Goal: Find specific page/section: Find specific page/section

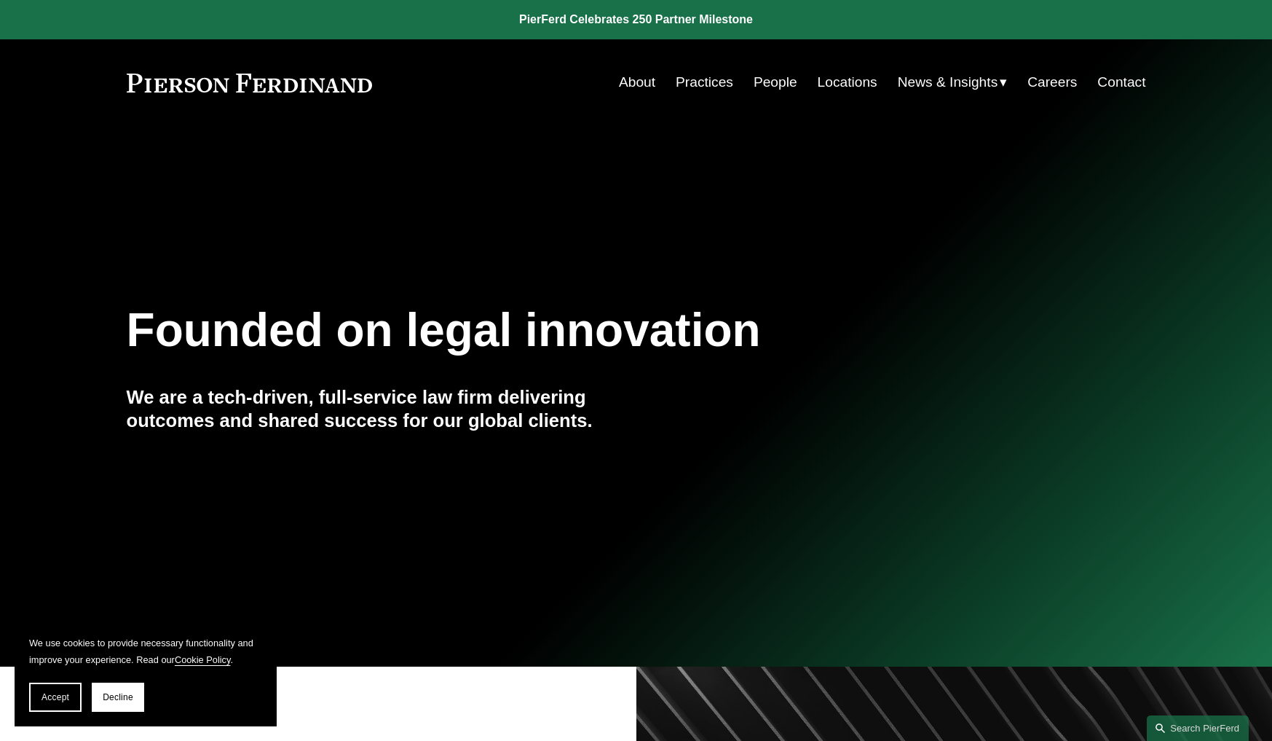
click at [778, 81] on link "People" at bounding box center [776, 82] width 44 height 28
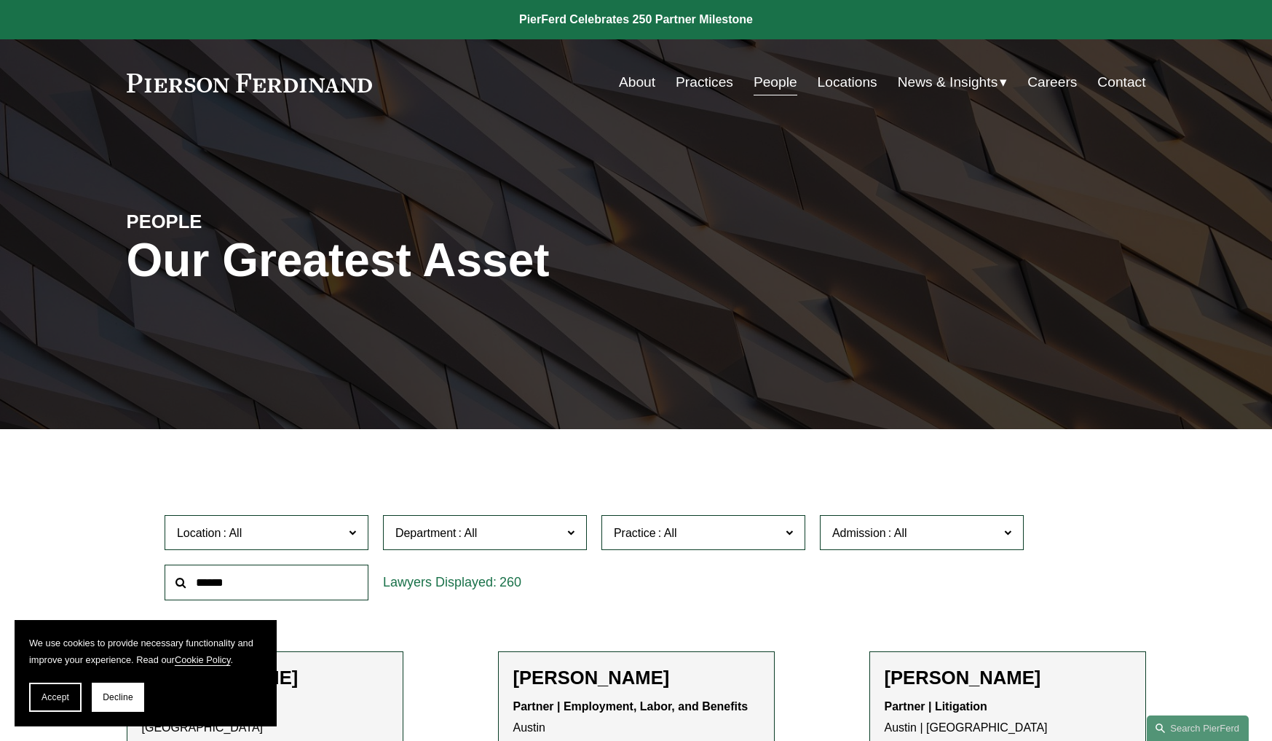
click at [848, 79] on link "Locations" at bounding box center [848, 82] width 60 height 28
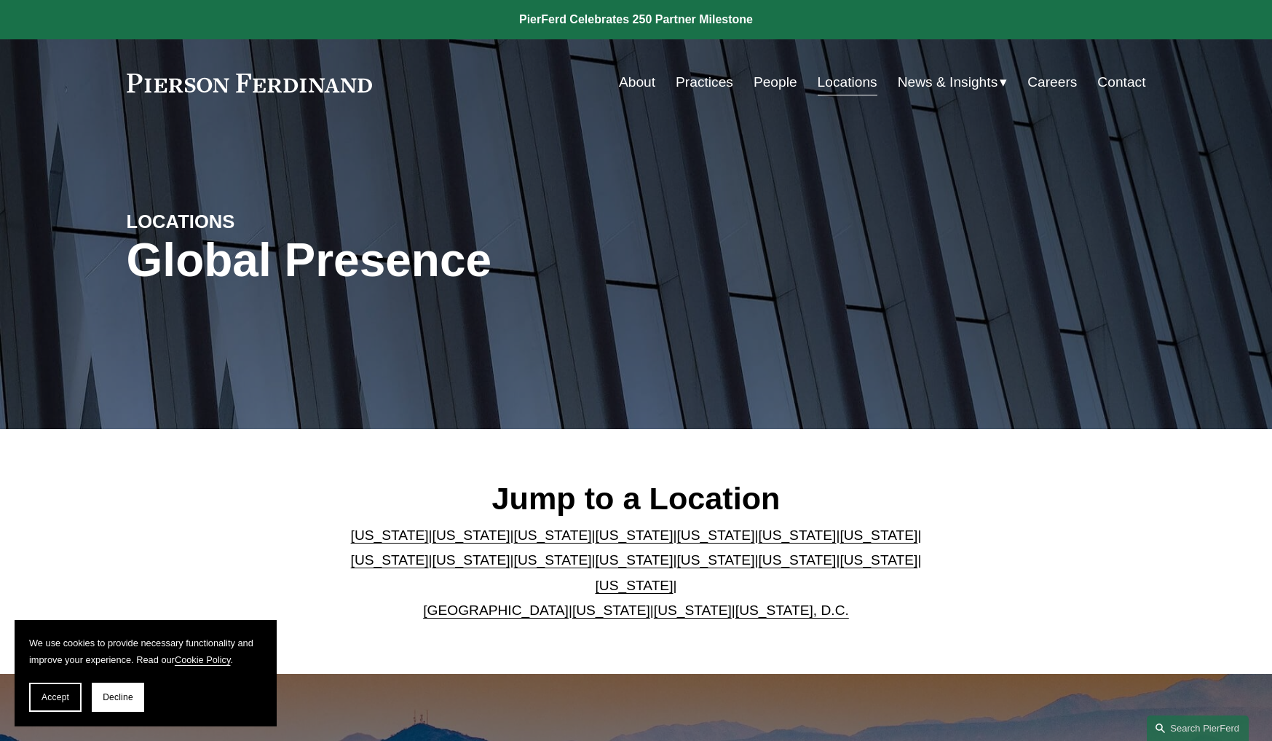
click at [762, 82] on link "People" at bounding box center [776, 82] width 44 height 28
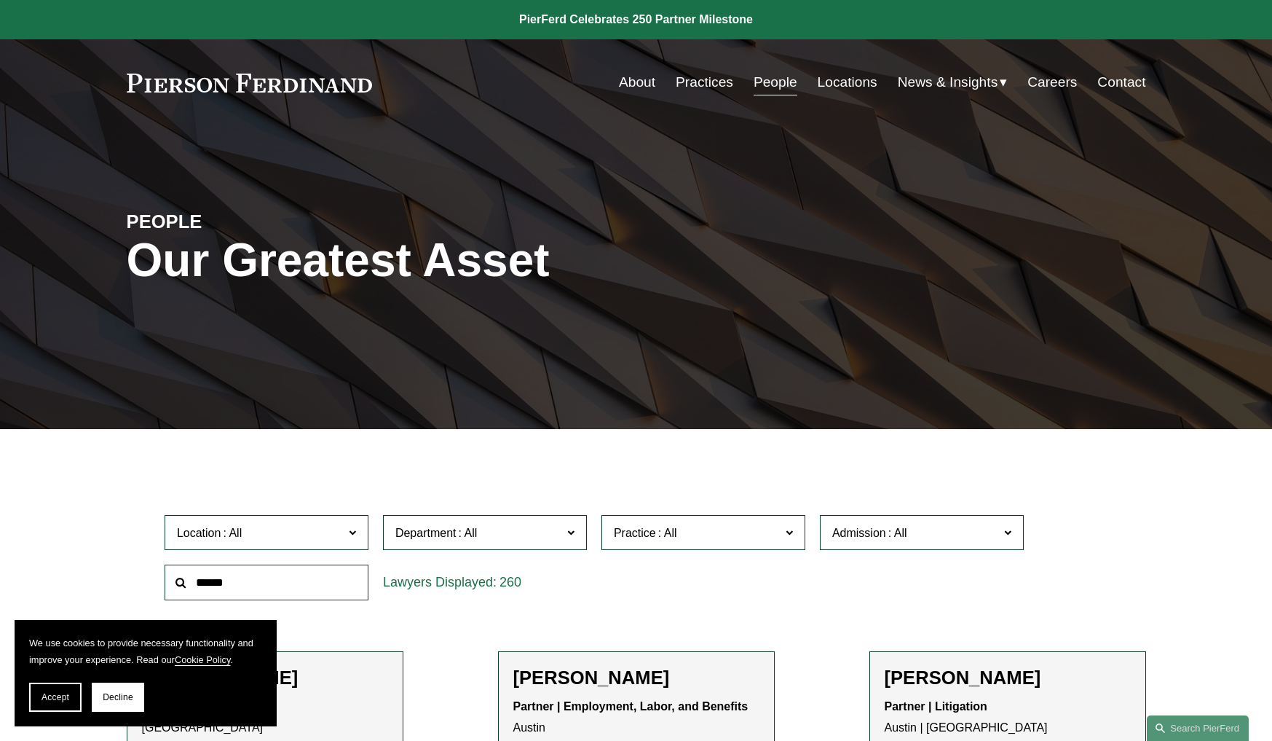
click at [334, 535] on span "Location" at bounding box center [260, 533] width 167 height 20
click at [0, 0] on link "[GEOGRAPHIC_DATA]" at bounding box center [0, 0] width 0 height 0
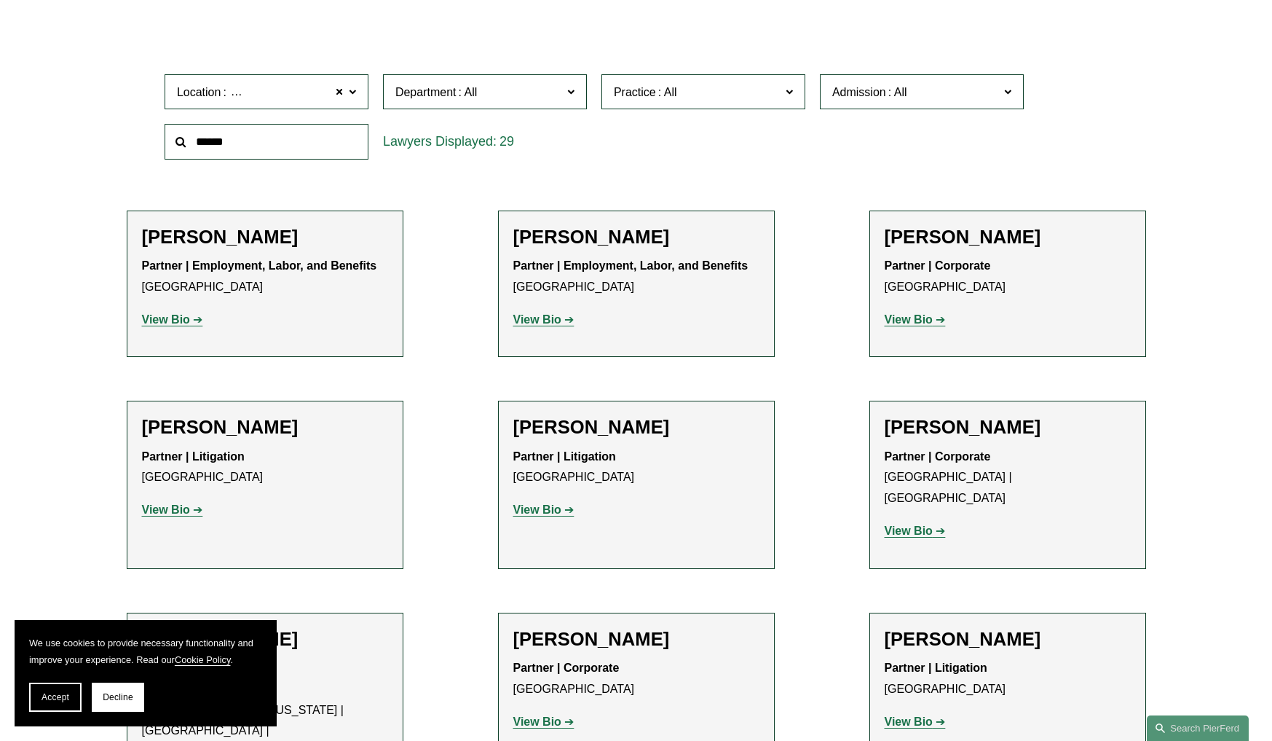
scroll to position [441, 0]
click at [927, 319] on strong "View Bio" at bounding box center [909, 318] width 48 height 12
